Goal: Information Seeking & Learning: Check status

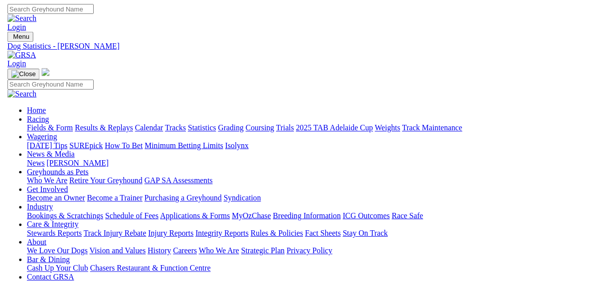
scroll to position [1076, 0]
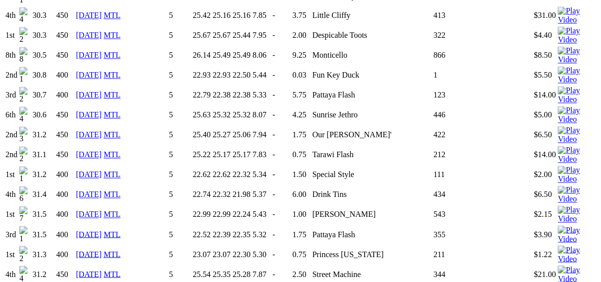
scroll to position [996, 0]
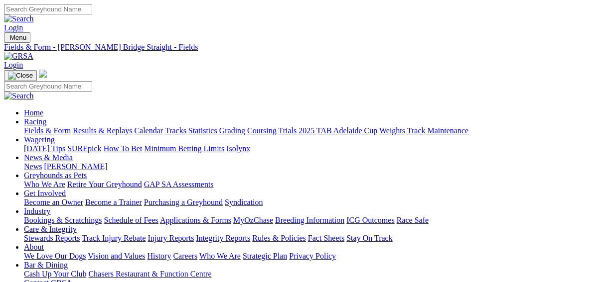
click at [108, 127] on link "Results & Replays" at bounding box center [102, 131] width 59 height 8
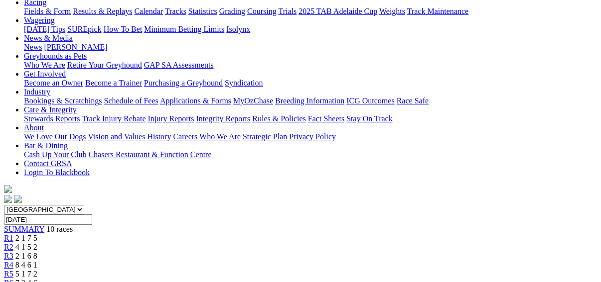
scroll to position [120, 0]
click at [13, 243] on span "R2" at bounding box center [8, 247] width 9 height 8
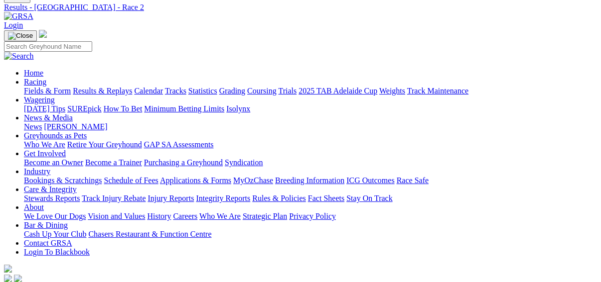
scroll to position [40, 0]
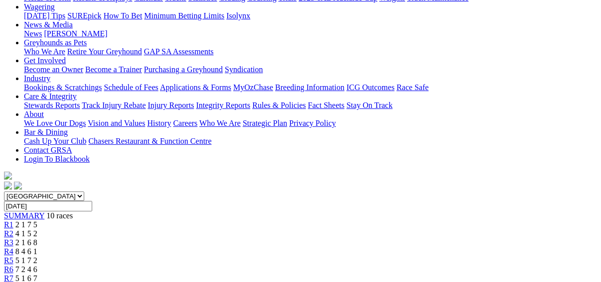
scroll to position [120, 0]
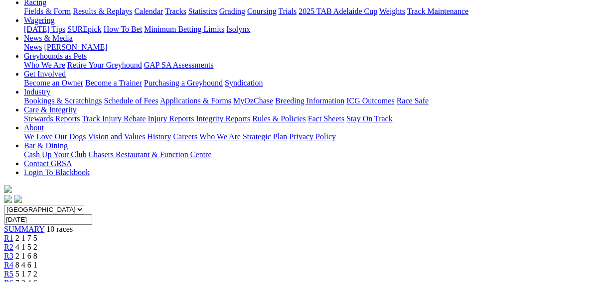
click at [13, 261] on span "R4" at bounding box center [8, 265] width 9 height 8
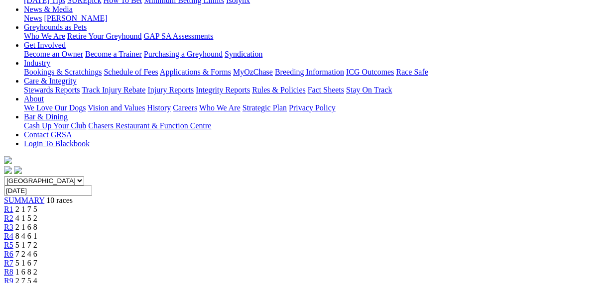
scroll to position [80, 0]
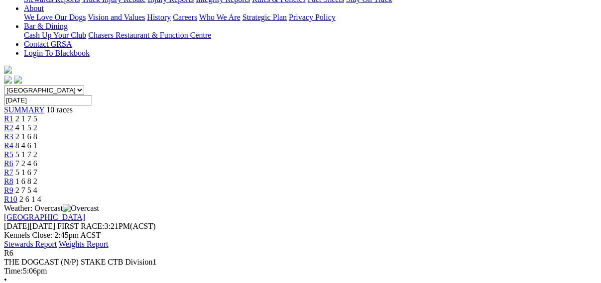
scroll to position [80, 0]
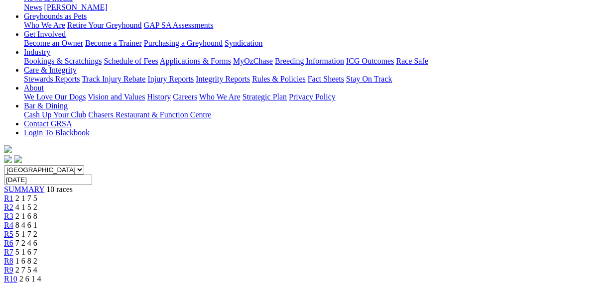
scroll to position [120, 0]
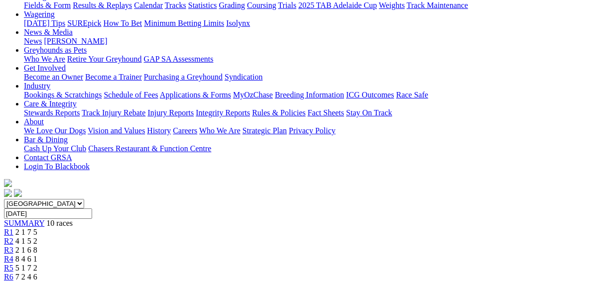
scroll to position [40, 0]
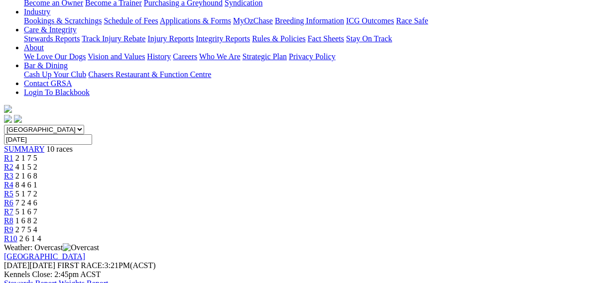
scroll to position [120, 0]
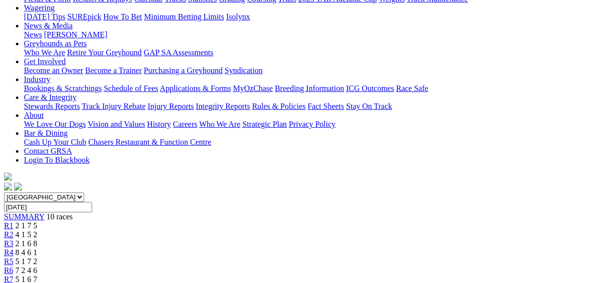
scroll to position [120, 0]
